Goal: Transaction & Acquisition: Subscribe to service/newsletter

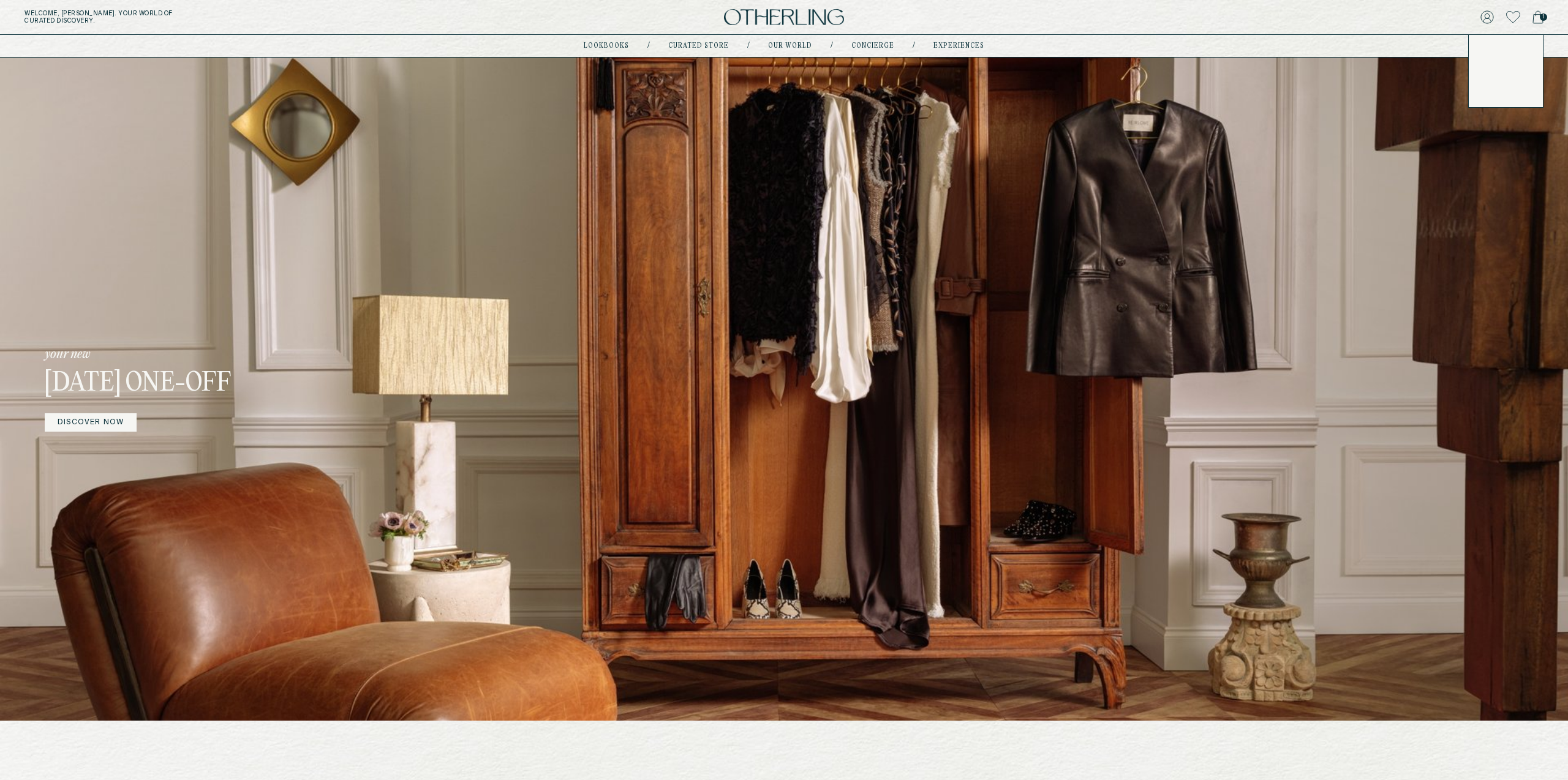
click at [1488, 17] on icon at bounding box center [1487, 17] width 13 height 13
click at [1484, 17] on icon at bounding box center [1487, 17] width 13 height 13
click at [1488, 15] on icon at bounding box center [1487, 17] width 13 height 13
click at [1538, 23] on icon at bounding box center [1537, 17] width 11 height 13
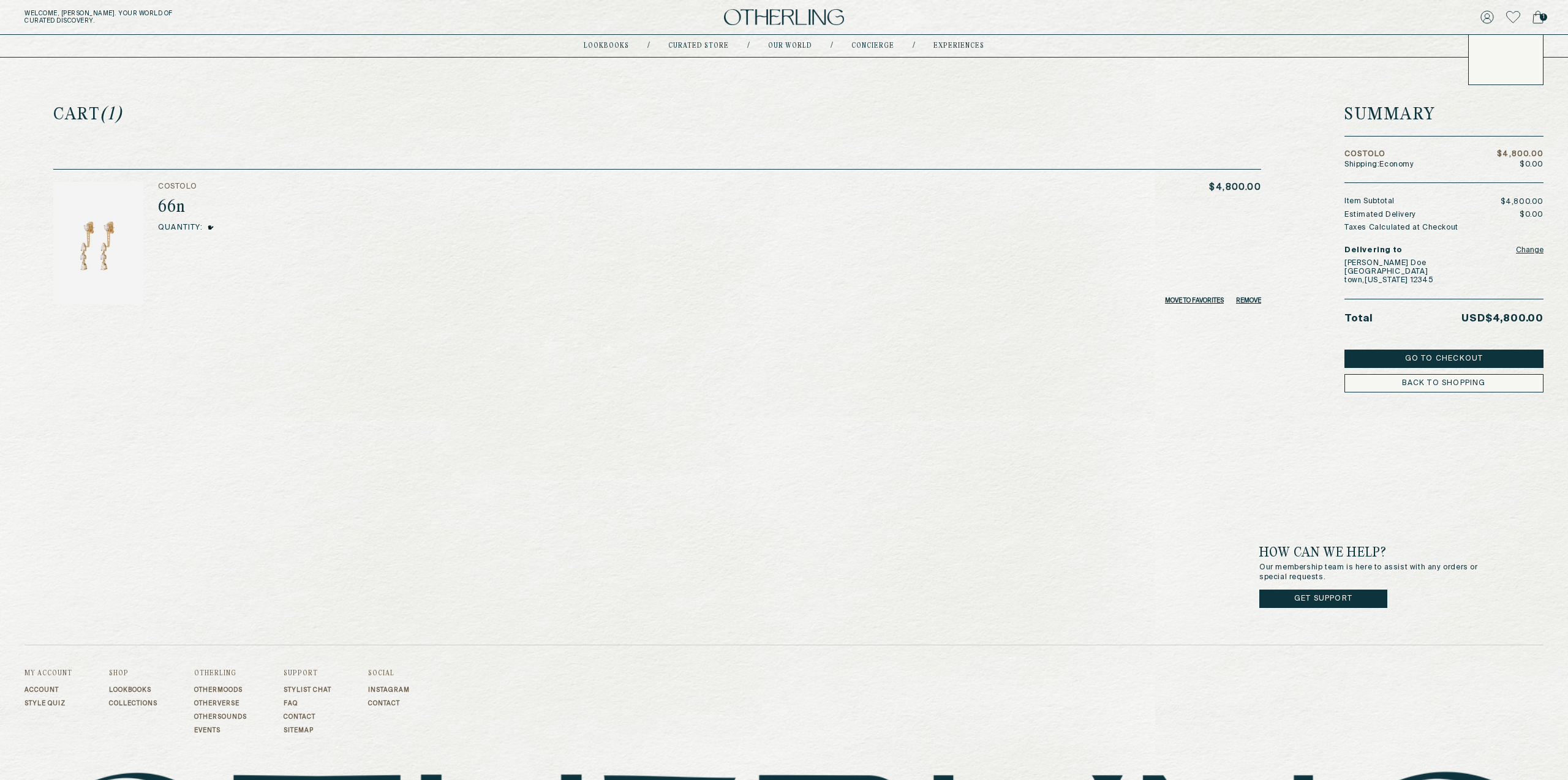
click at [1489, 17] on icon at bounding box center [1487, 17] width 12 height 12
click at [1488, 99] on button "LOG OUT" at bounding box center [1499, 103] width 36 height 10
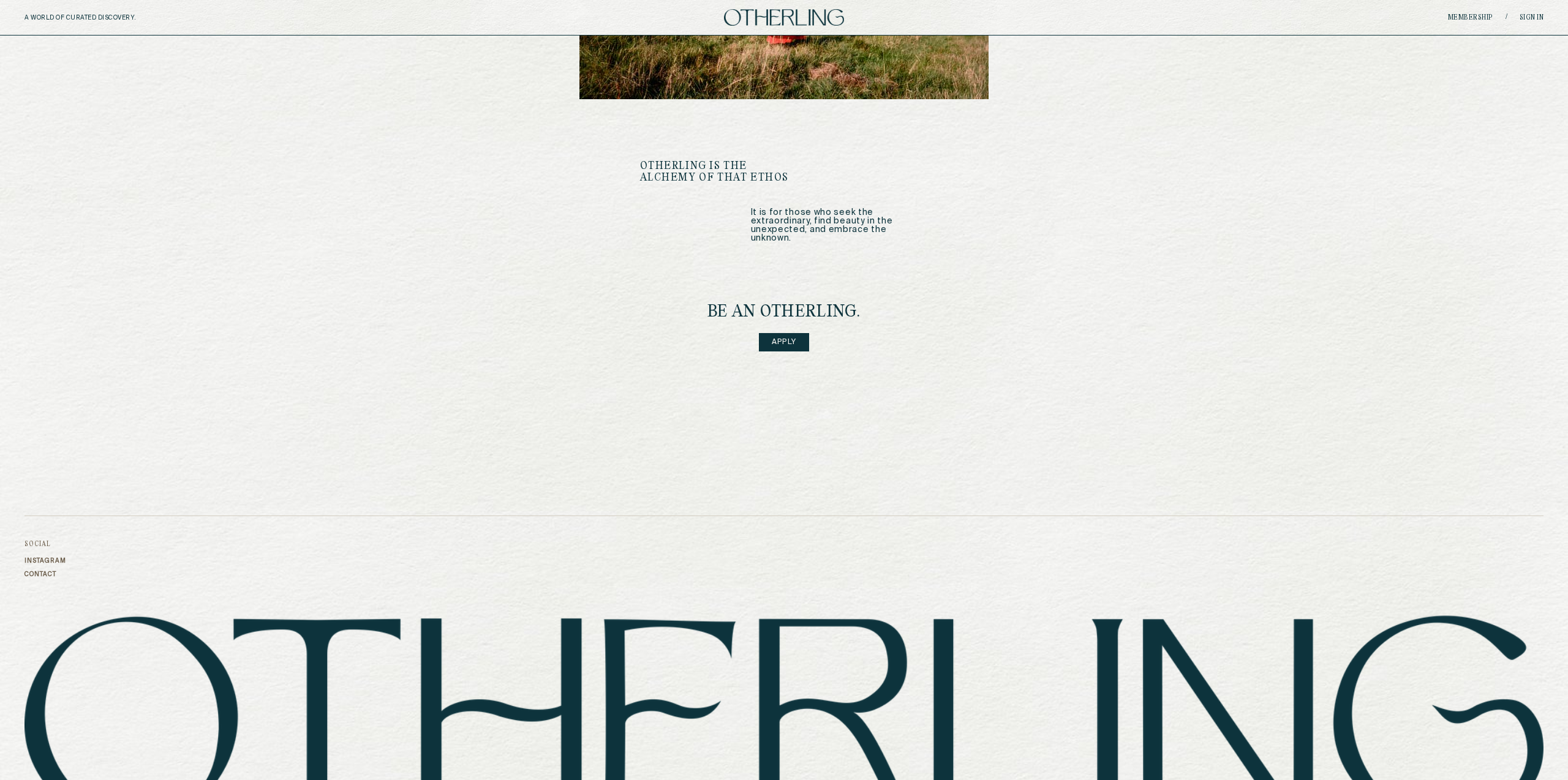
scroll to position [1458, 0]
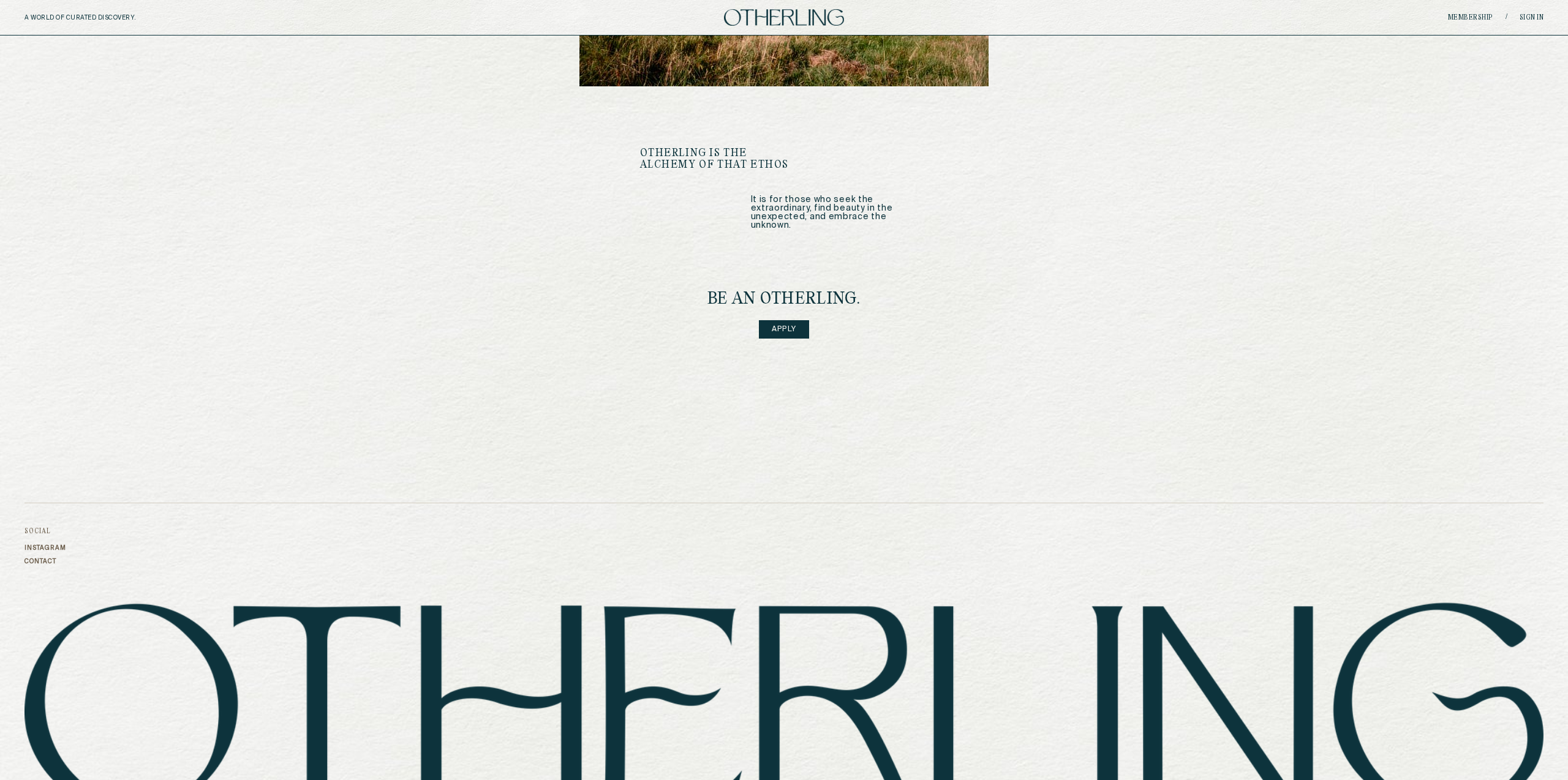
click at [793, 321] on link "Apply" at bounding box center [784, 330] width 51 height 19
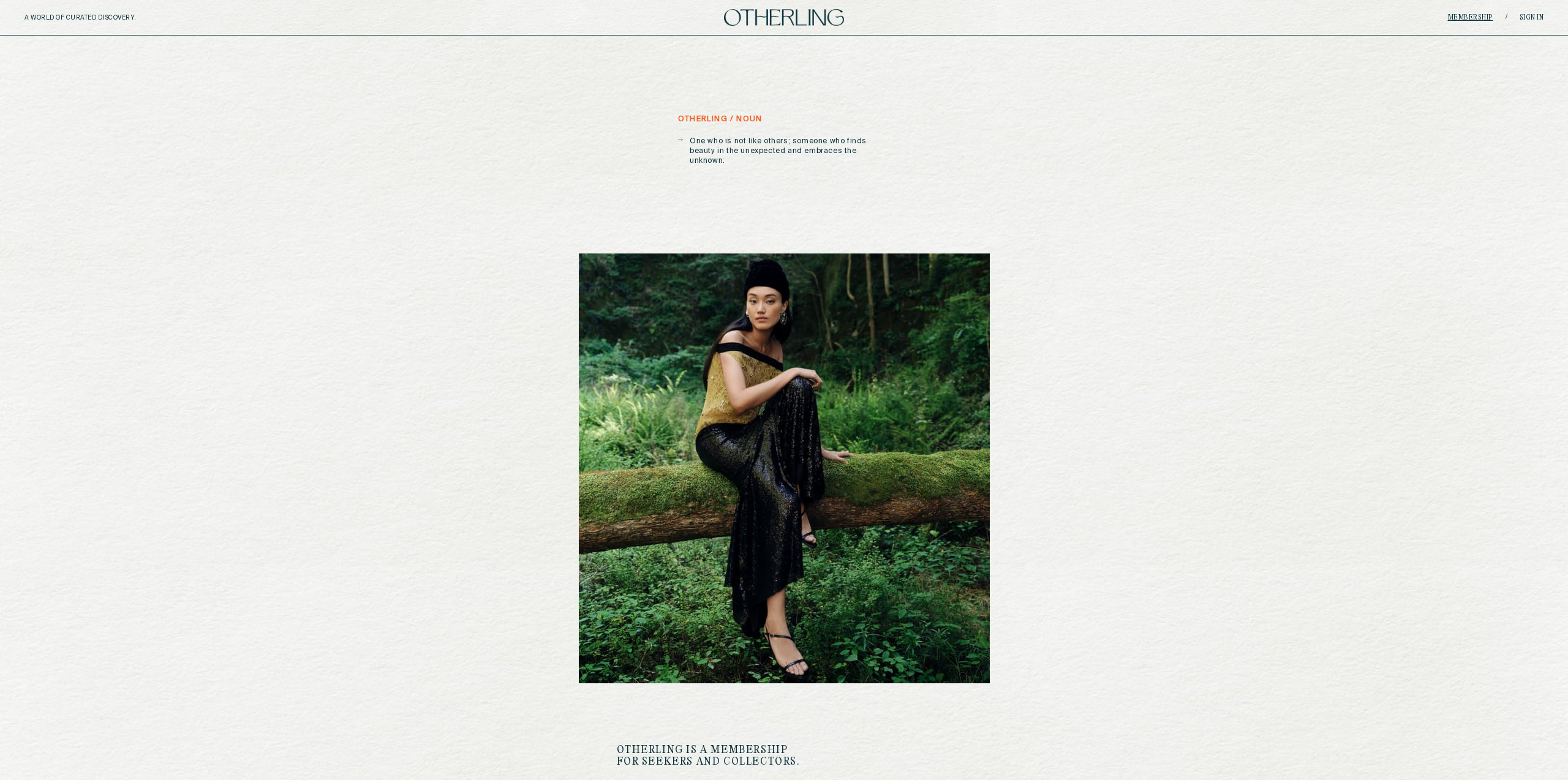
click at [1466, 17] on link "Membership" at bounding box center [1470, 17] width 45 height 7
